Goal: Task Accomplishment & Management: Manage account settings

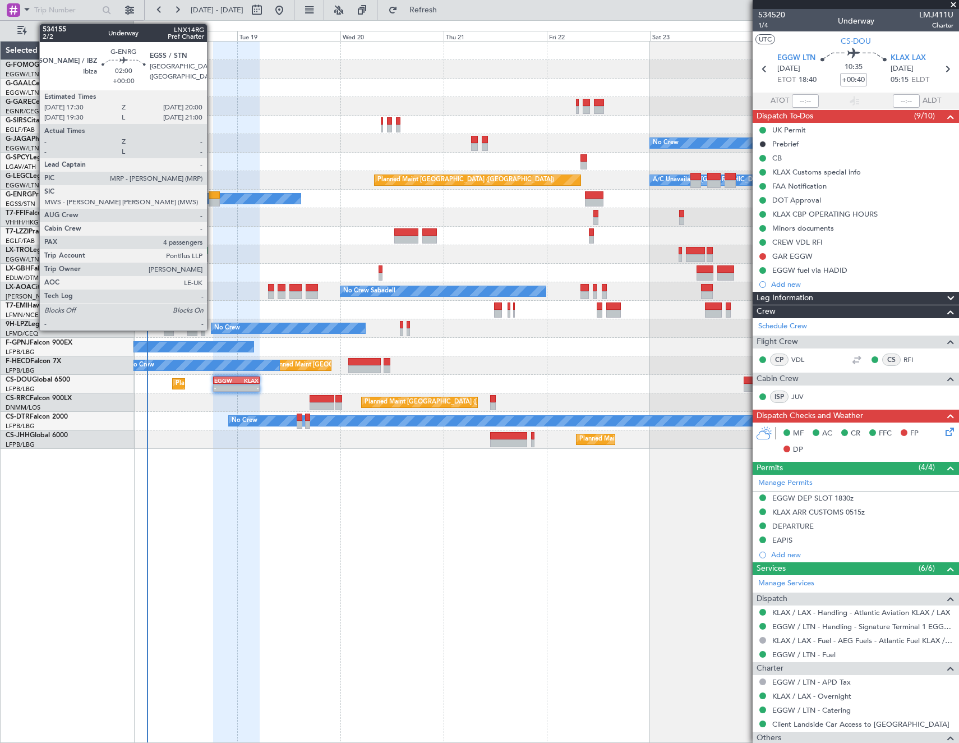
click at [213, 199] on div at bounding box center [214, 203] width 11 height 8
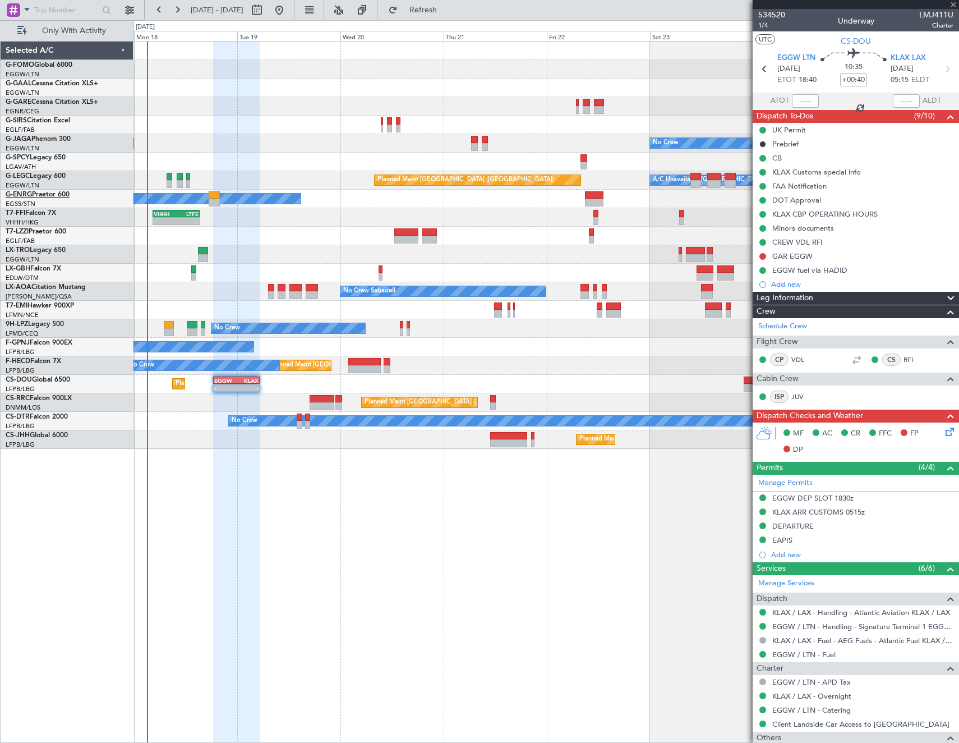
type input "4"
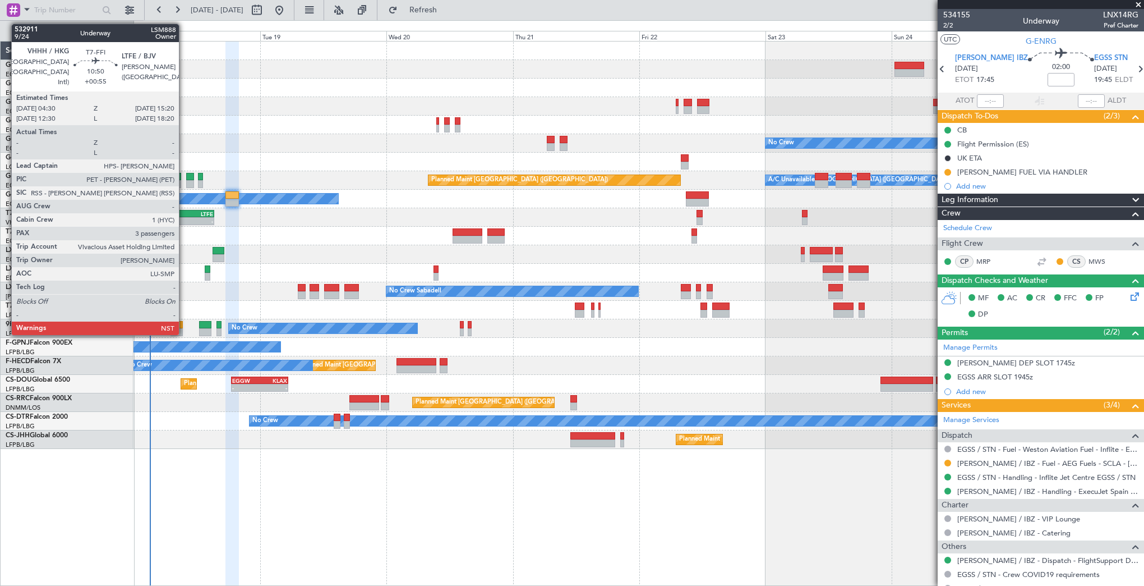
click at [182, 220] on div "-" at bounding box center [171, 221] width 27 height 7
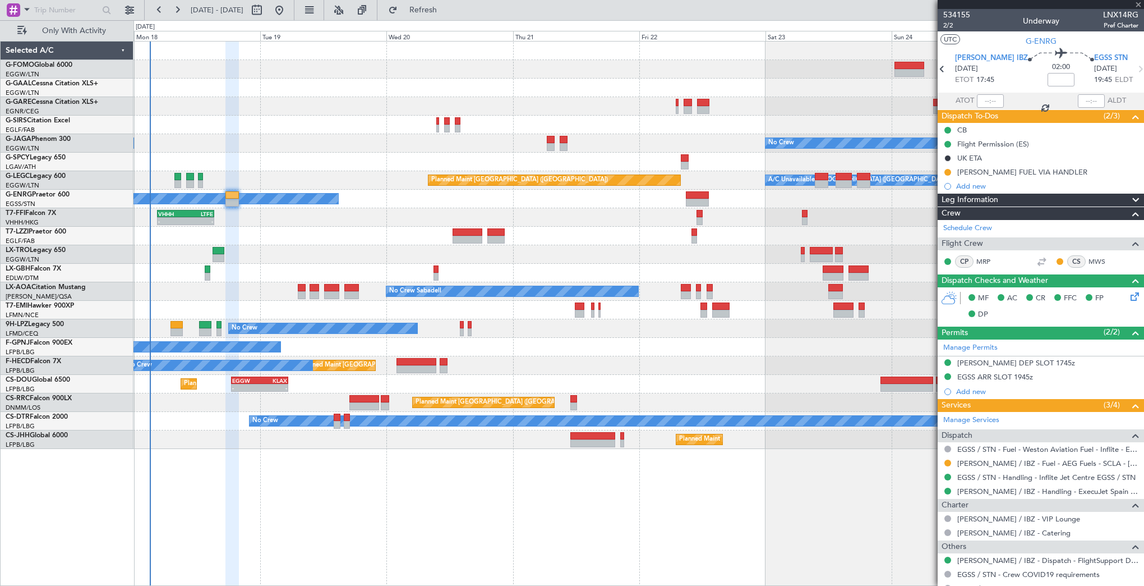
type input "+00:55"
type input "3"
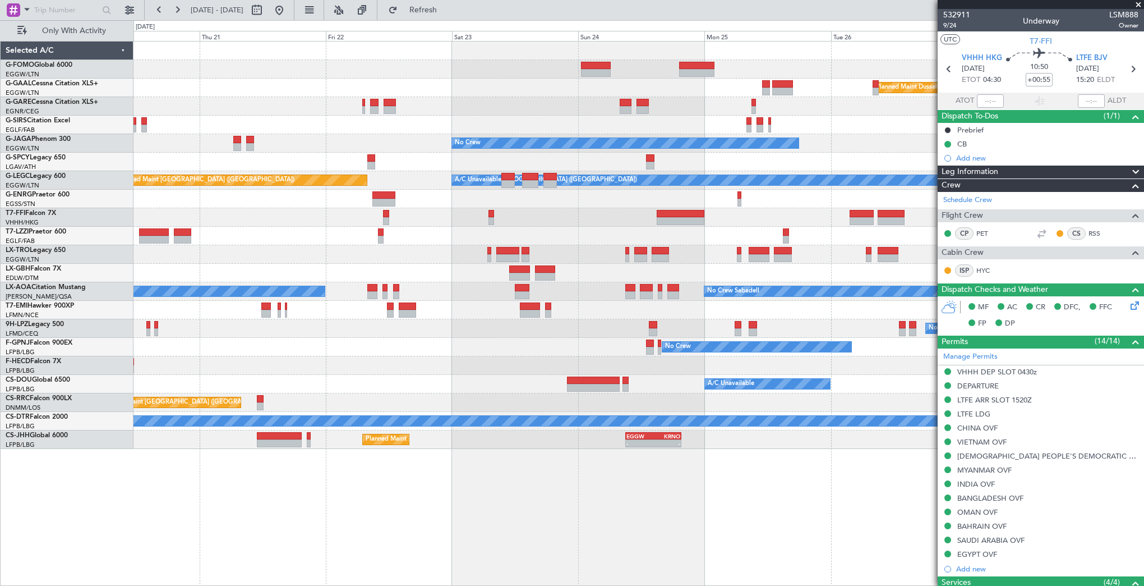
click at [320, 245] on div "Planned Maint Dusseldorf No Crew A/C Unavailable [GEOGRAPHIC_DATA] ([GEOGRAPHIC…" at bounding box center [638, 245] width 1010 height 407
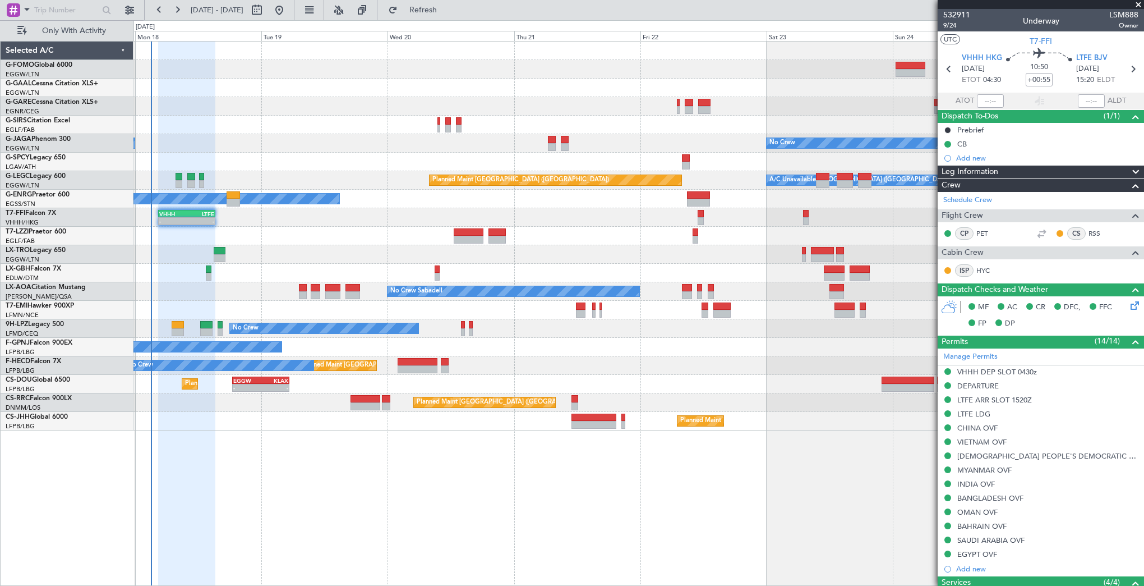
click at [583, 260] on div at bounding box center [638, 254] width 1010 height 19
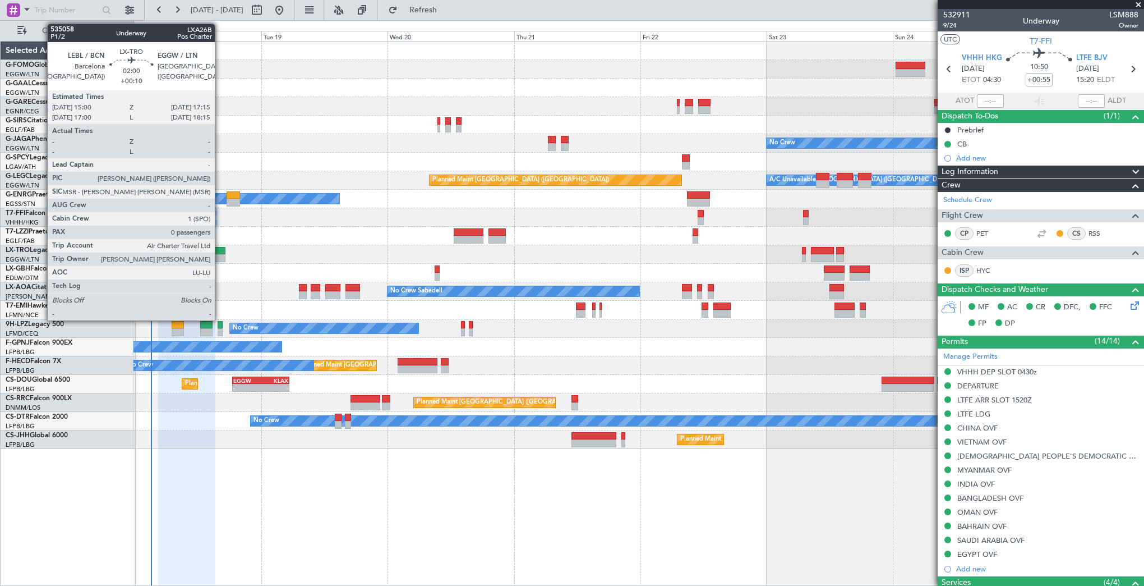
click at [220, 255] on div at bounding box center [220, 258] width 12 height 8
type input "+00:10"
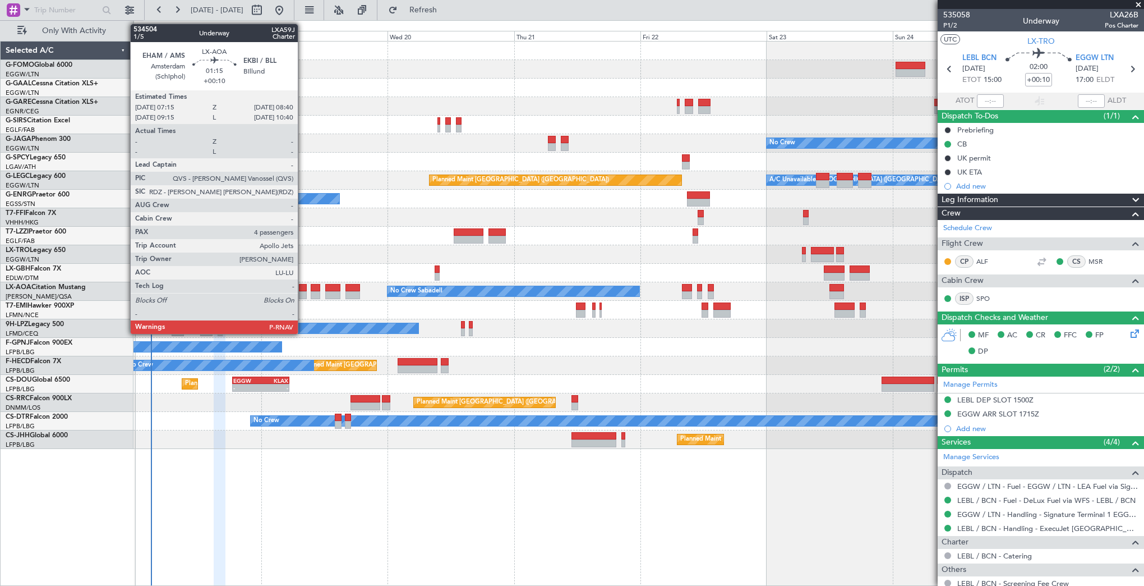
click at [303, 288] on div at bounding box center [303, 288] width 8 height 8
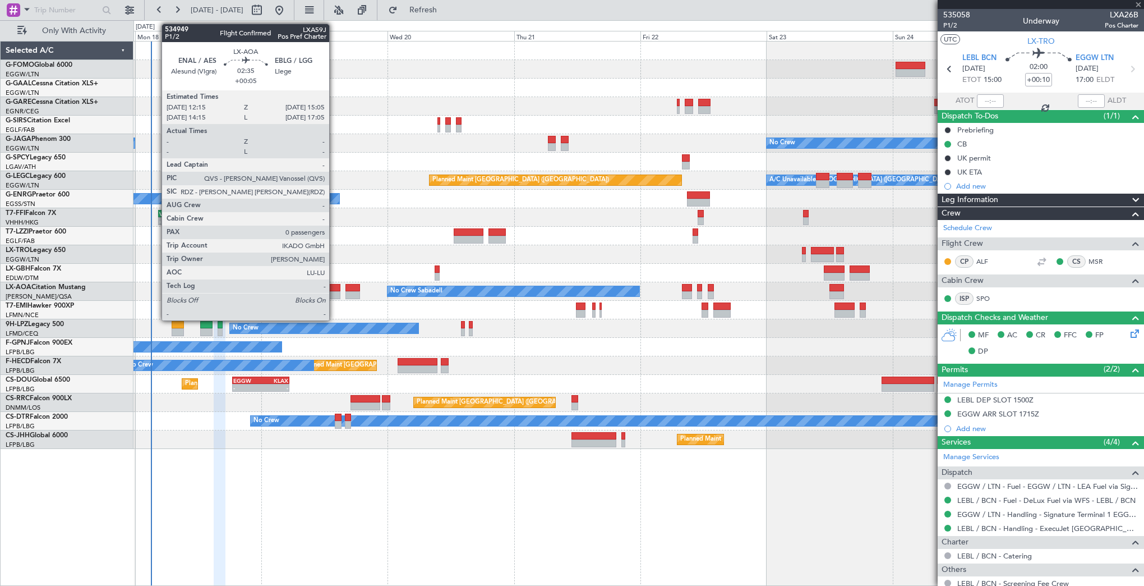
type input "4"
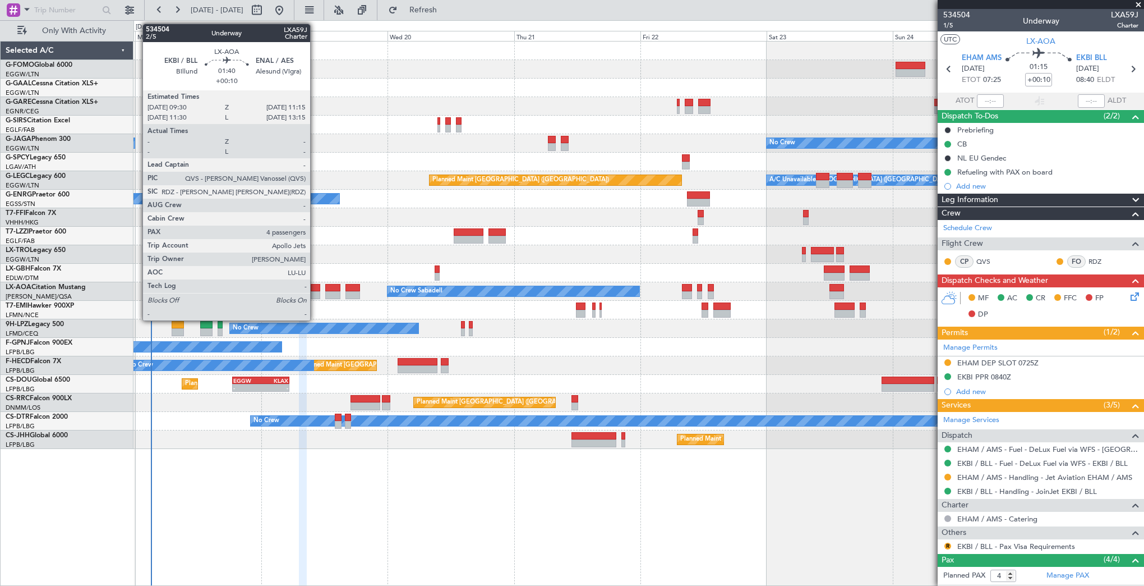
click at [315, 292] on div at bounding box center [316, 295] width 10 height 8
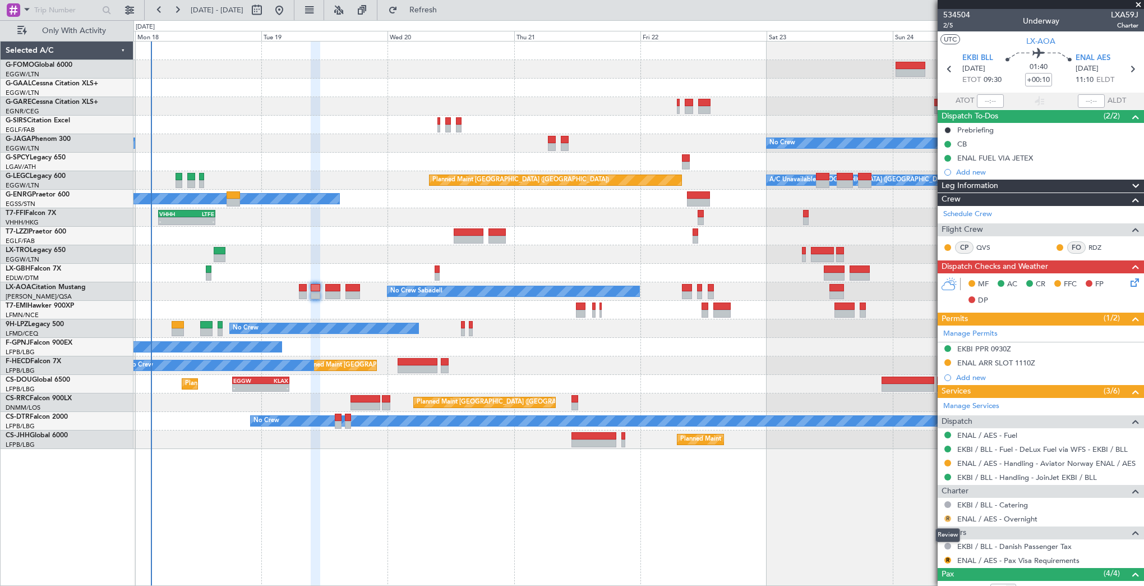
click at [947, 516] on button "R" at bounding box center [948, 518] width 7 height 7
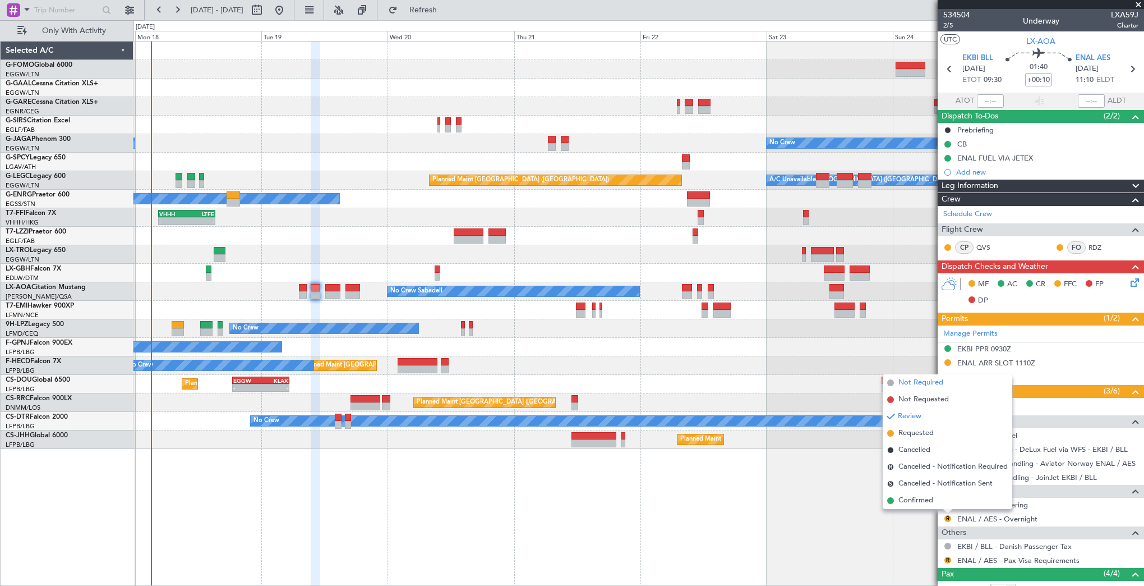
click at [915, 381] on span "Not Required" at bounding box center [921, 382] width 45 height 11
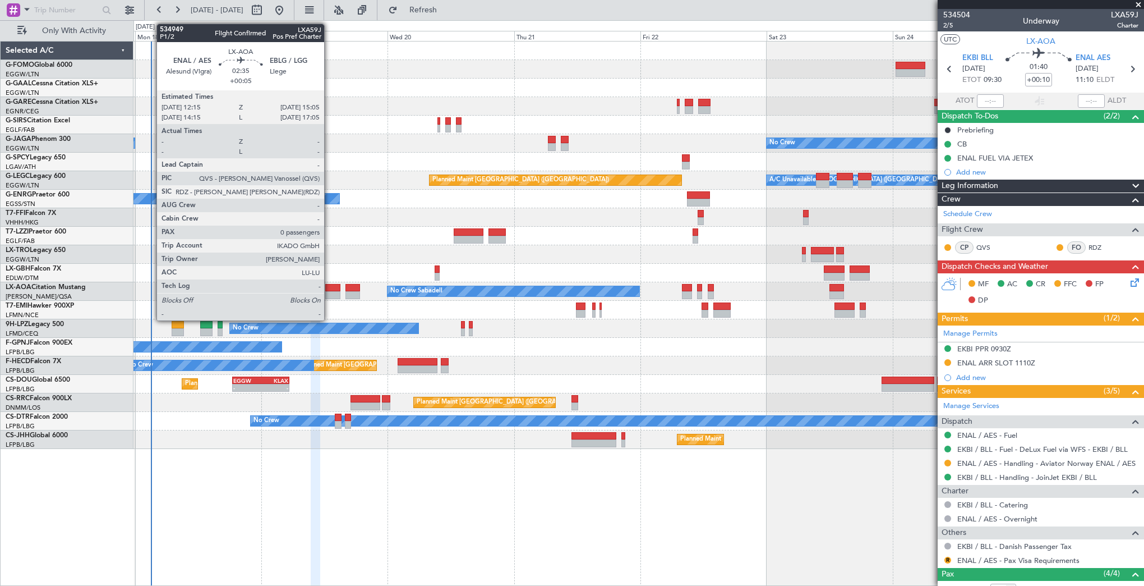
click at [329, 288] on div at bounding box center [332, 288] width 15 height 8
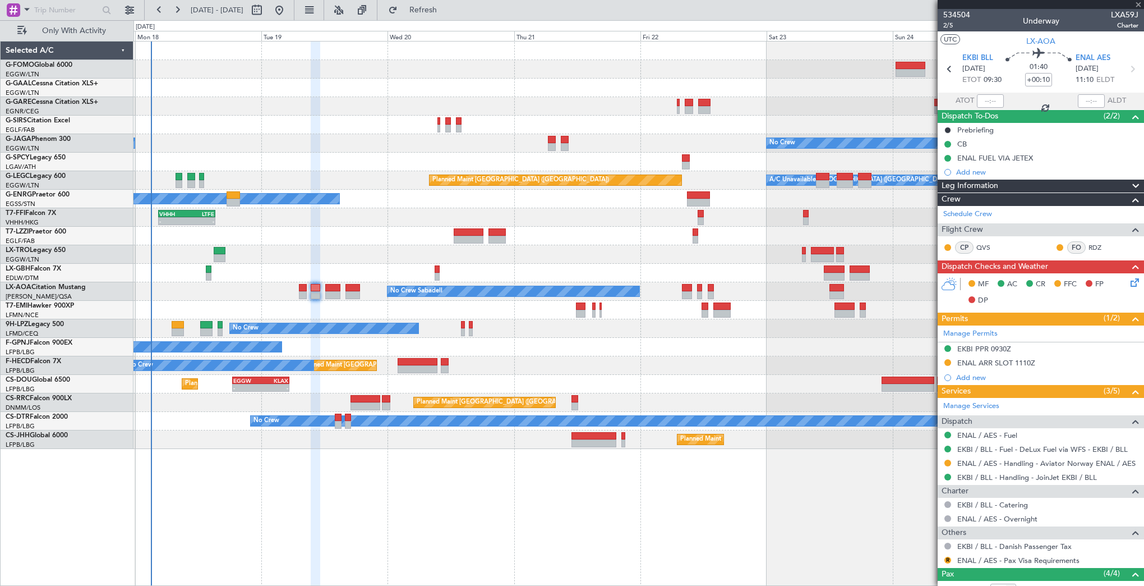
type input "+00:05"
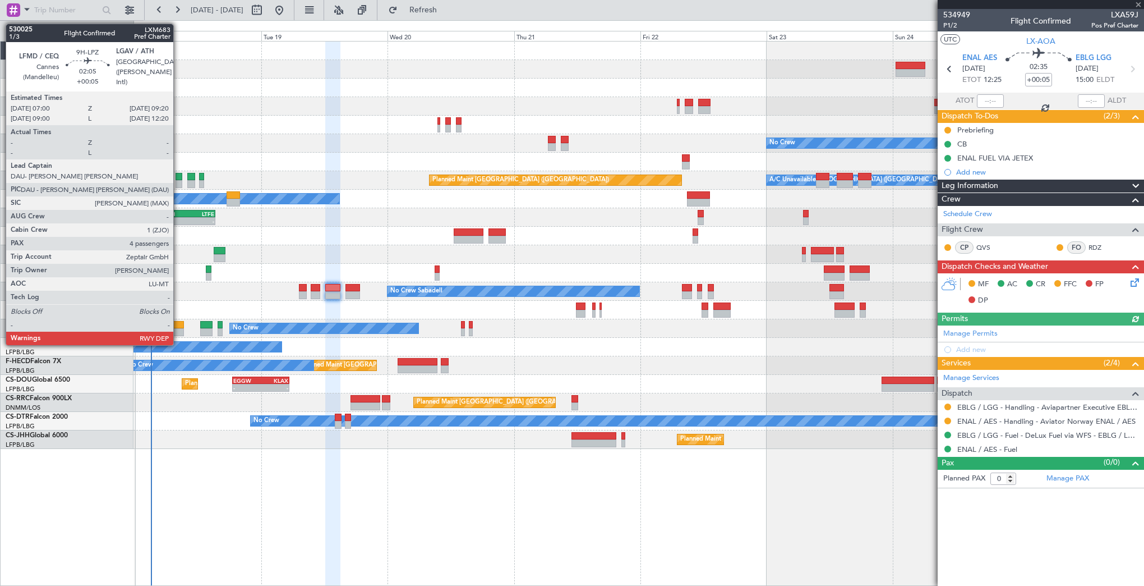
click at [178, 328] on div at bounding box center [178, 332] width 12 height 8
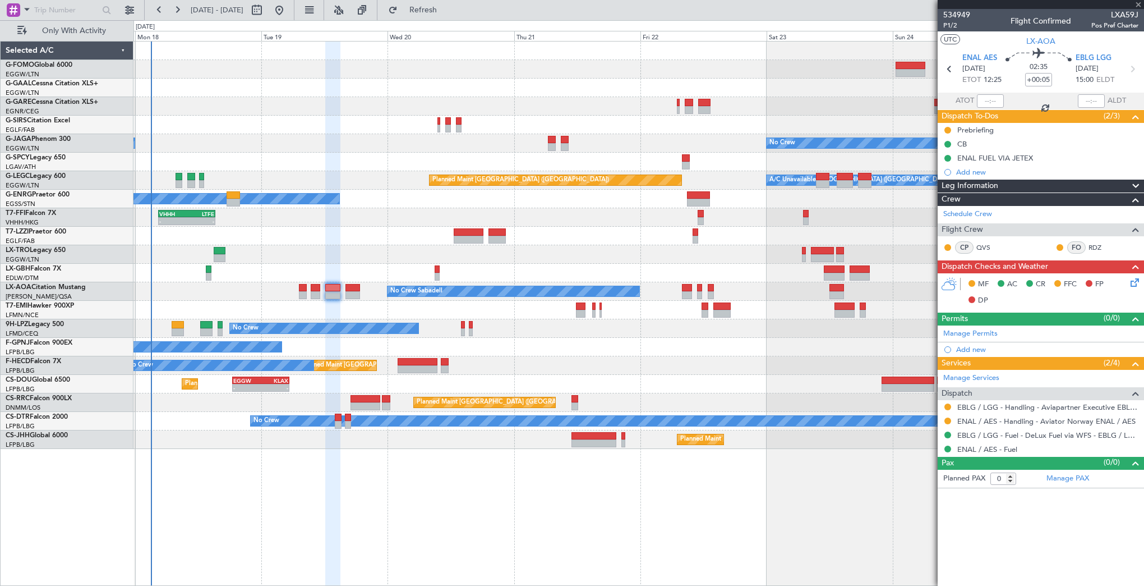
type input "4"
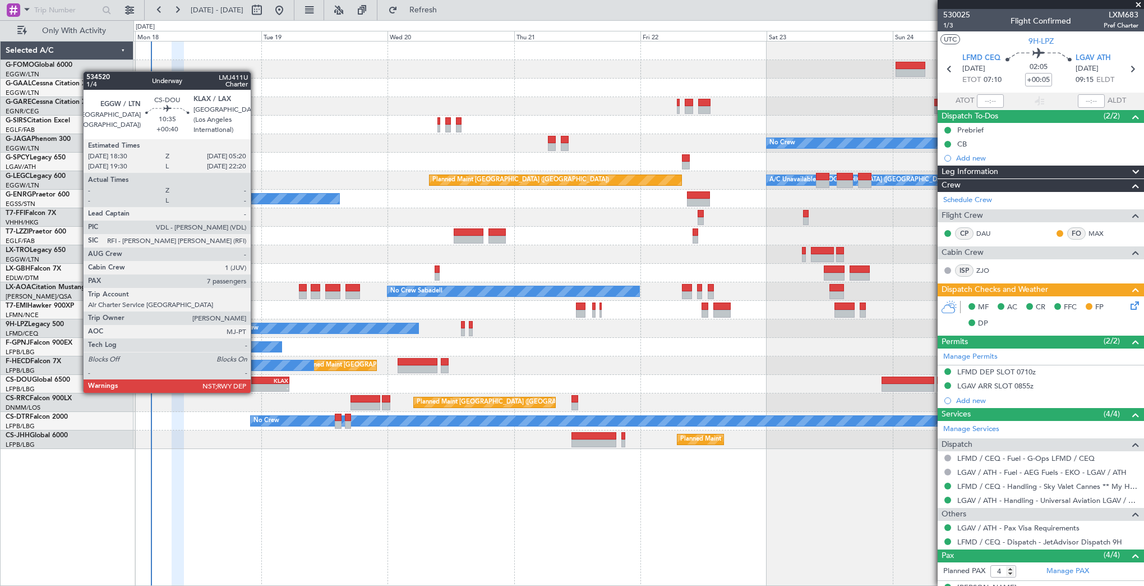
click at [256, 381] on div "EGGW" at bounding box center [246, 380] width 27 height 7
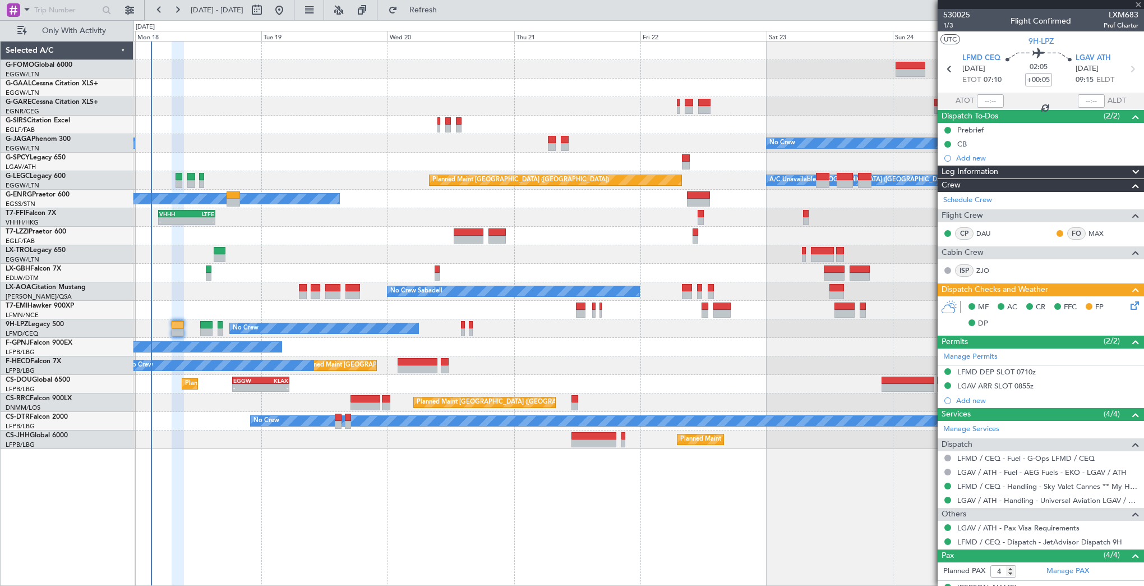
type input "+00:40"
type input "7"
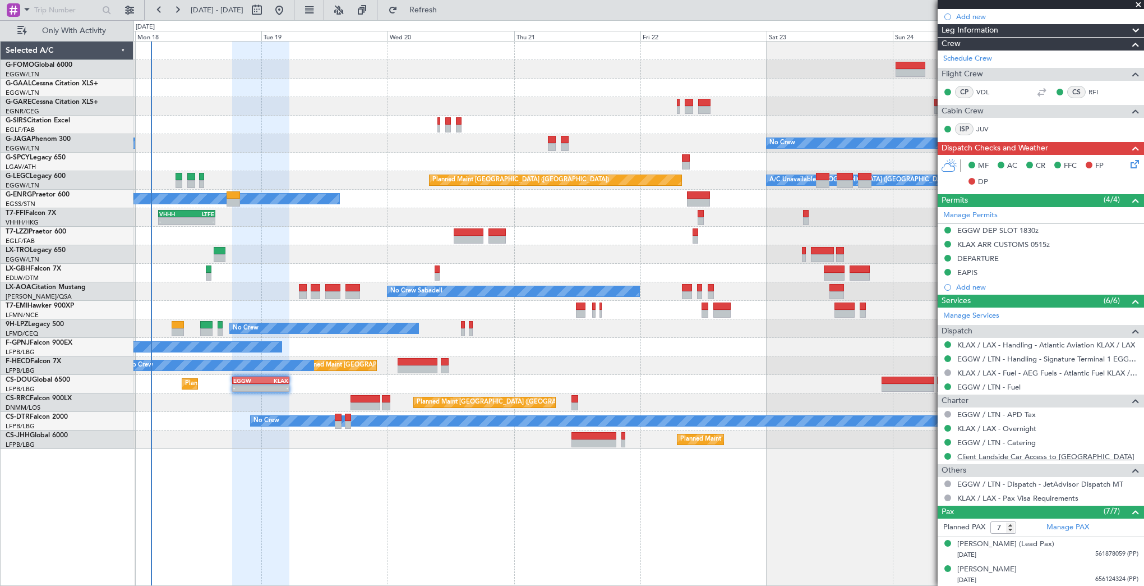
scroll to position [393, 0]
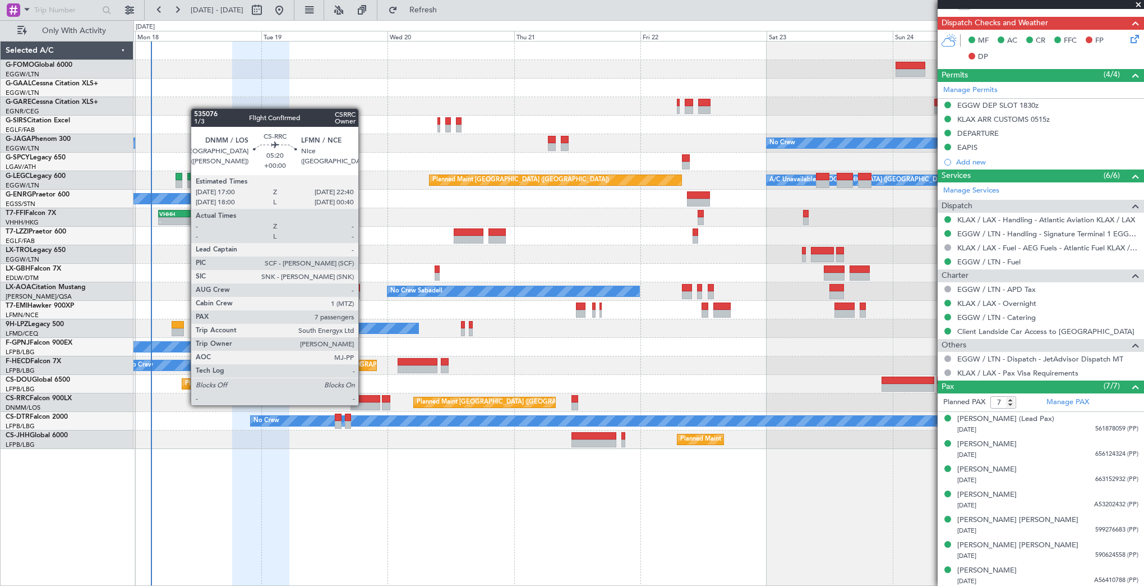
click at [363, 404] on div at bounding box center [366, 406] width 30 height 8
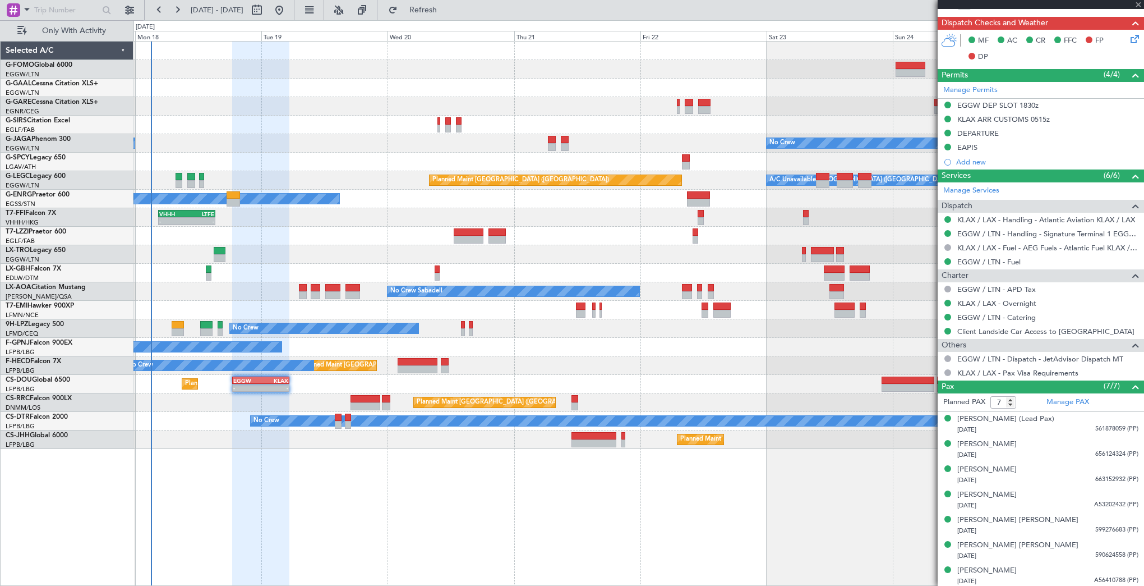
scroll to position [0, 0]
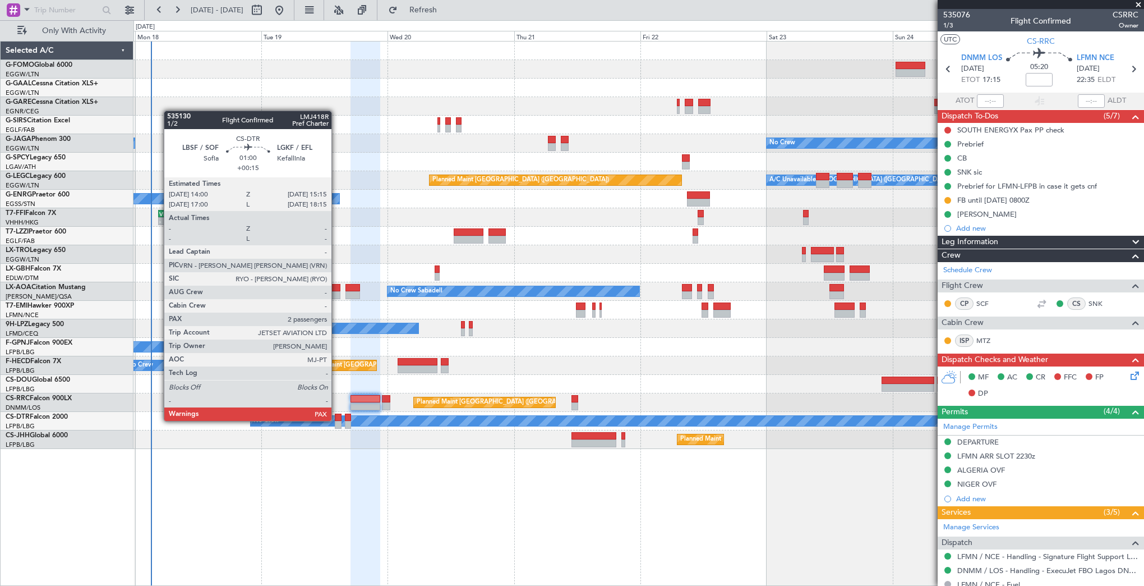
click at [337, 420] on div at bounding box center [338, 417] width 7 height 8
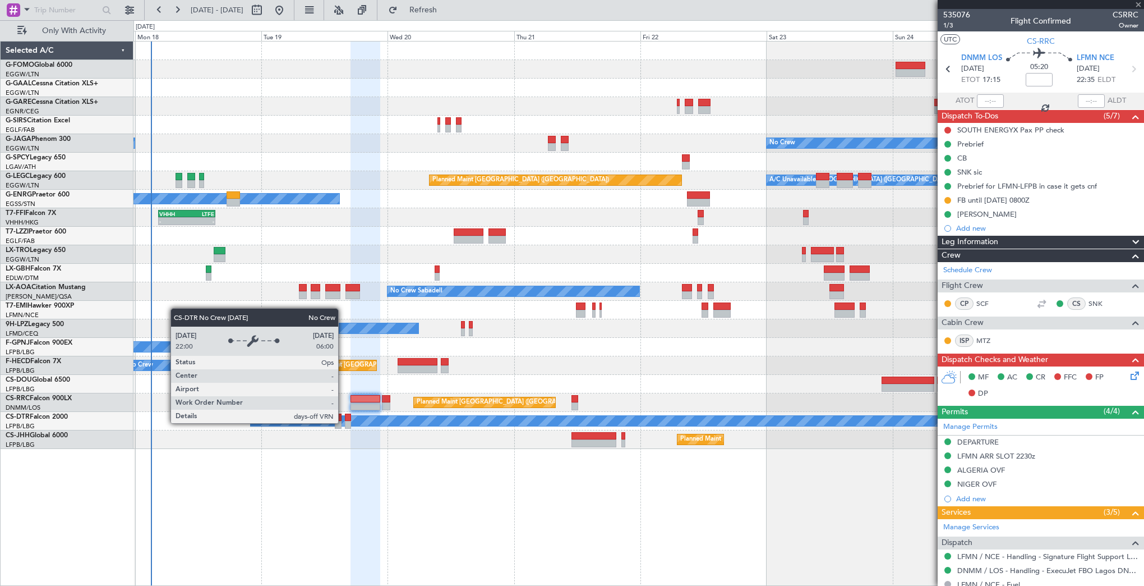
type input "+00:15"
type input "3"
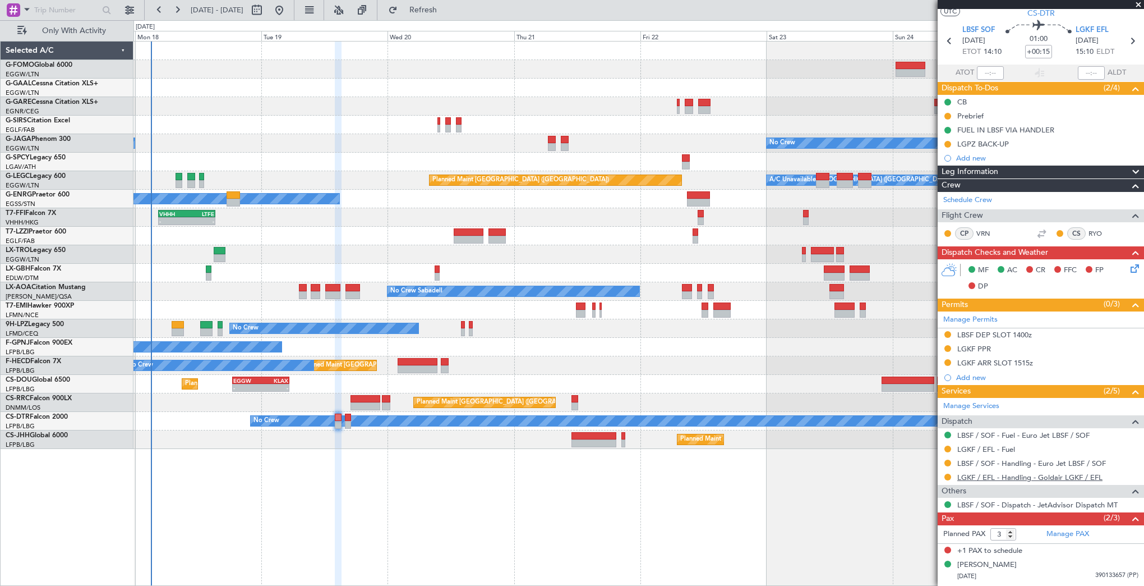
scroll to position [49, 0]
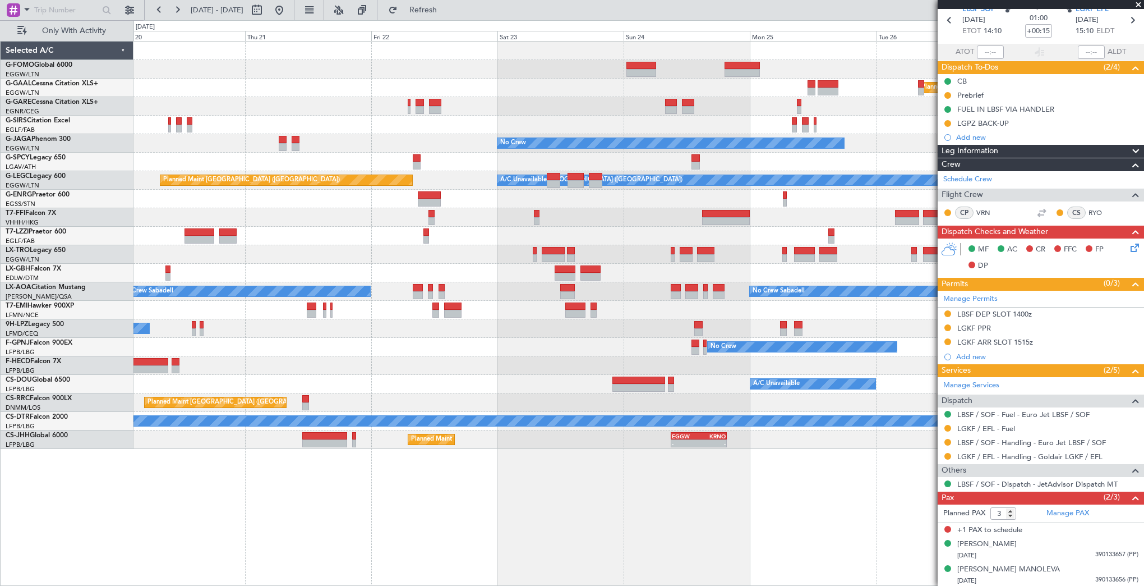
click at [421, 457] on div "Planned Maint Dusseldorf No Crew A/C Unavailable [GEOGRAPHIC_DATA] ([GEOGRAPHIC…" at bounding box center [638, 313] width 1011 height 545
